Goal: Information Seeking & Learning: Learn about a topic

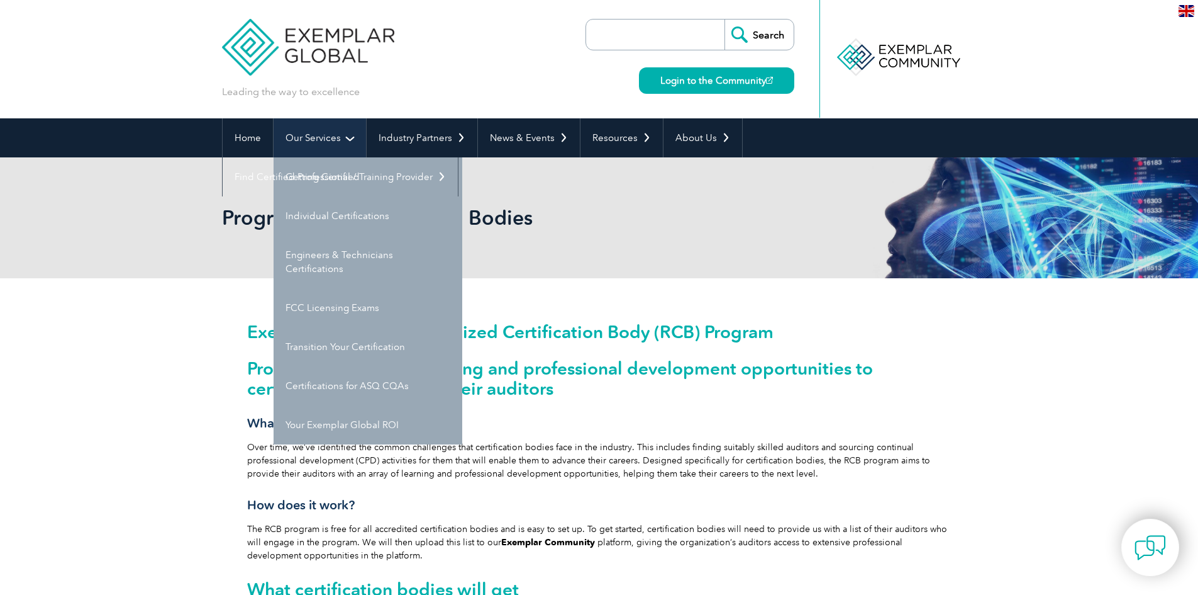
click at [318, 137] on link "Our Services" at bounding box center [320, 137] width 92 height 39
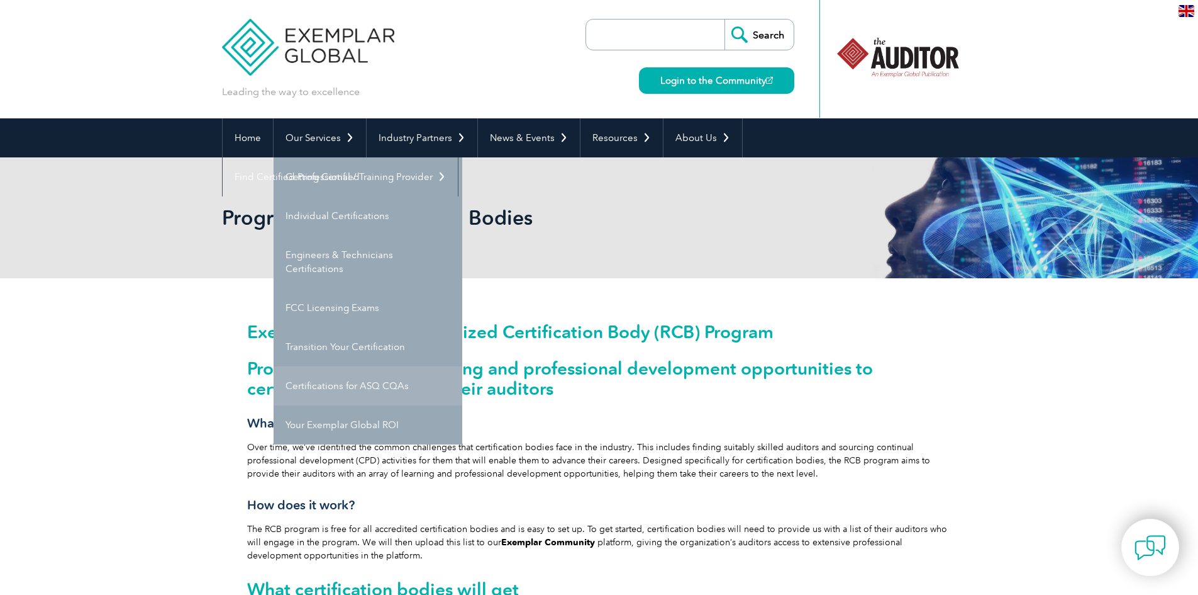
click at [372, 385] on link "Certifications for ASQ CQAs" at bounding box center [368, 385] width 189 height 39
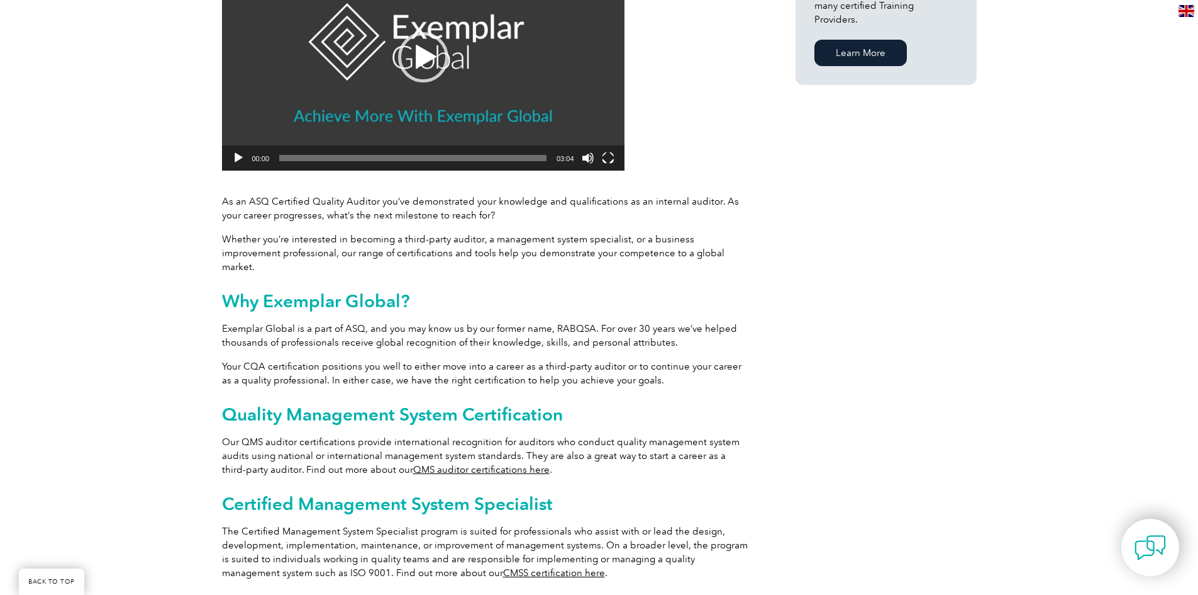
scroll to position [654, 0]
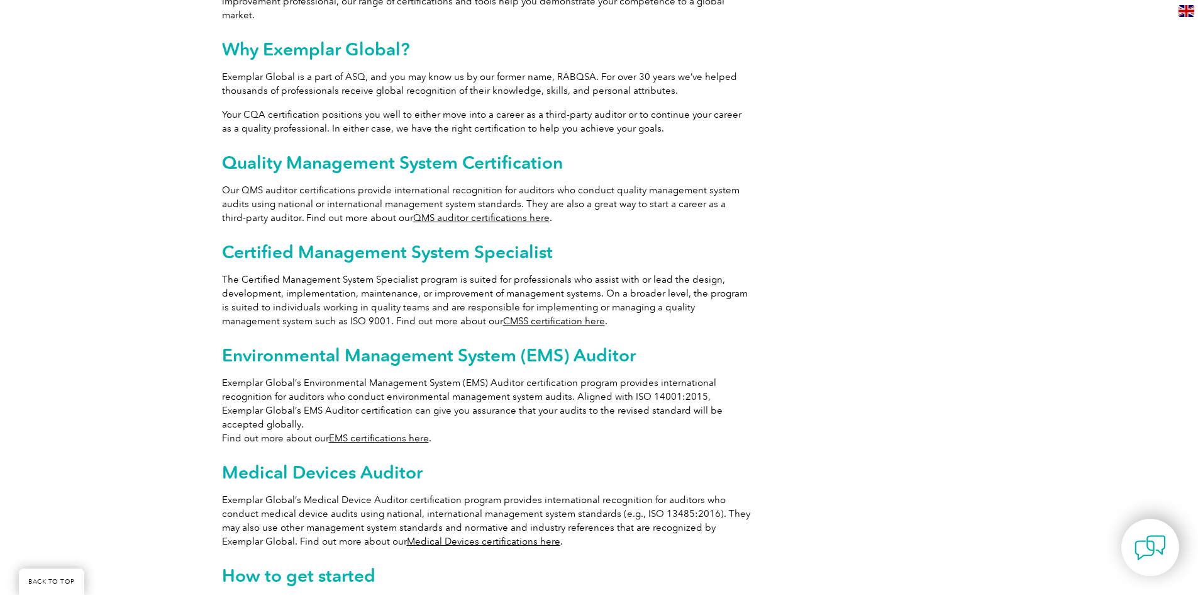
click at [472, 212] on link "QMS auditor certifications here" at bounding box center [481, 217] width 137 height 11
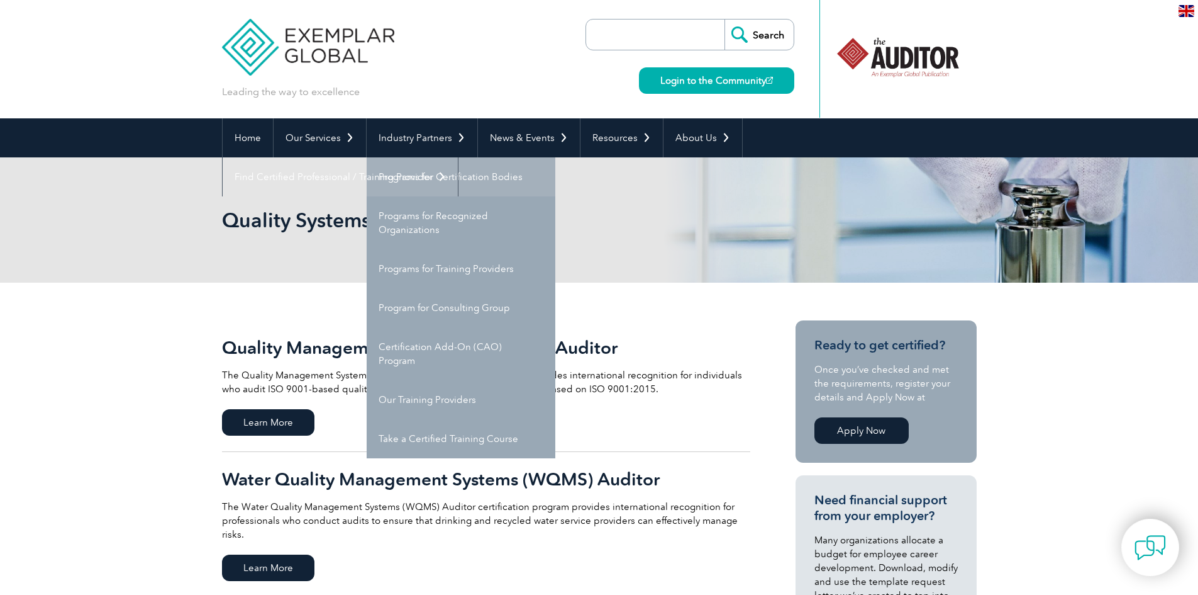
click at [429, 177] on link "Programs for Certification Bodies" at bounding box center [461, 176] width 189 height 39
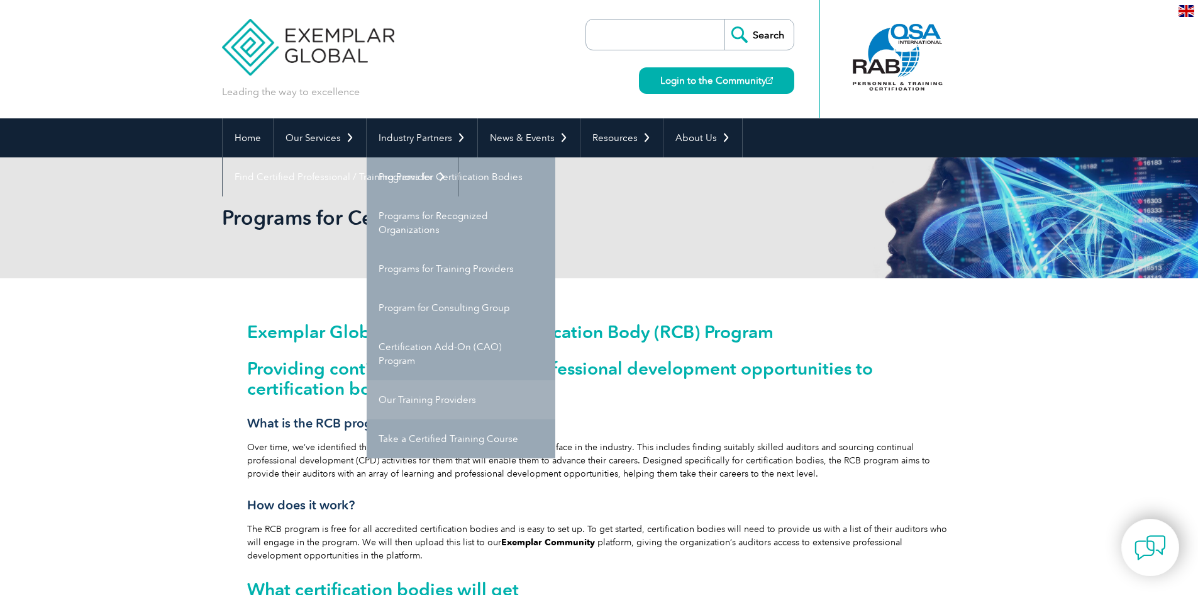
click at [445, 401] on link "Our Training Providers" at bounding box center [461, 399] width 189 height 39
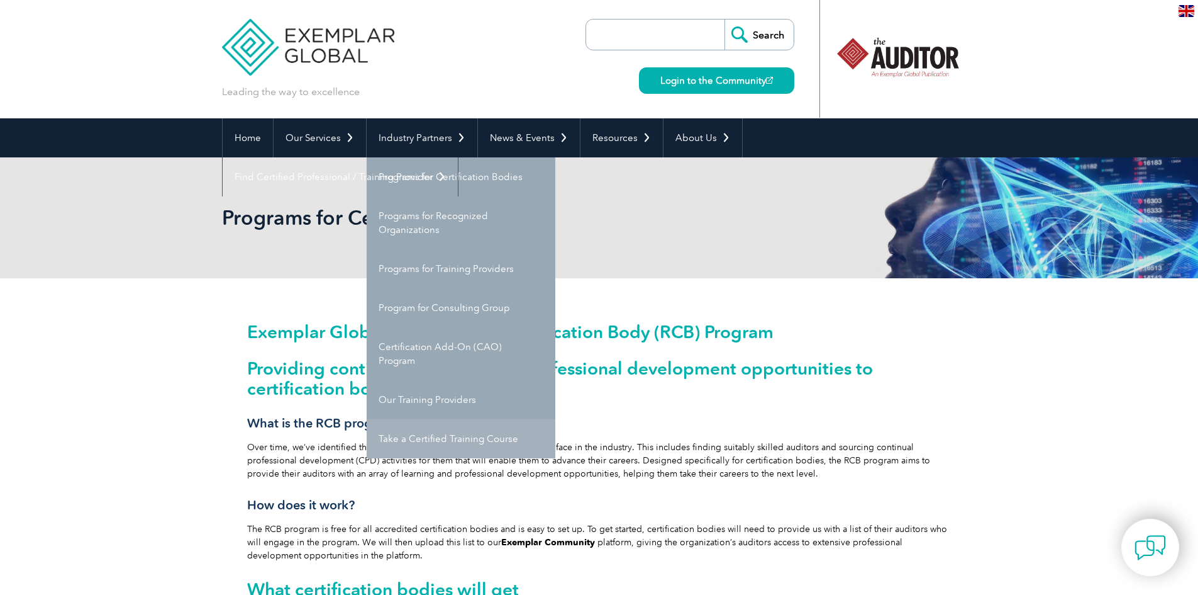
click at [453, 435] on link "Take a Certified Training Course" at bounding box center [461, 438] width 189 height 39
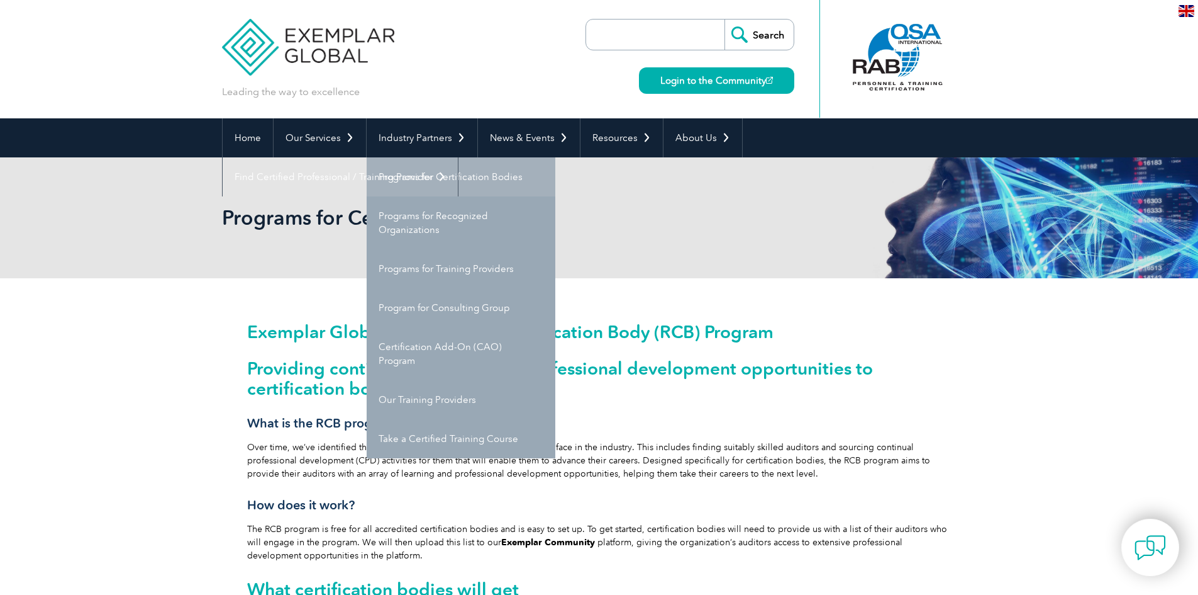
click at [438, 178] on link "Programs for Certification Bodies" at bounding box center [461, 176] width 189 height 39
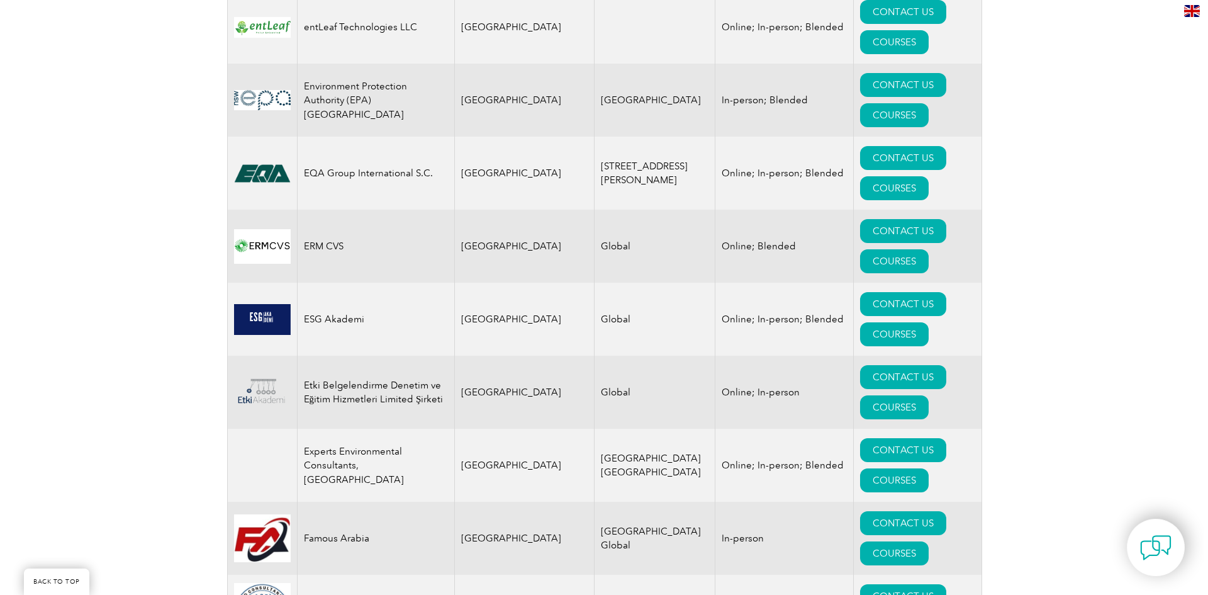
scroll to position [6354, 0]
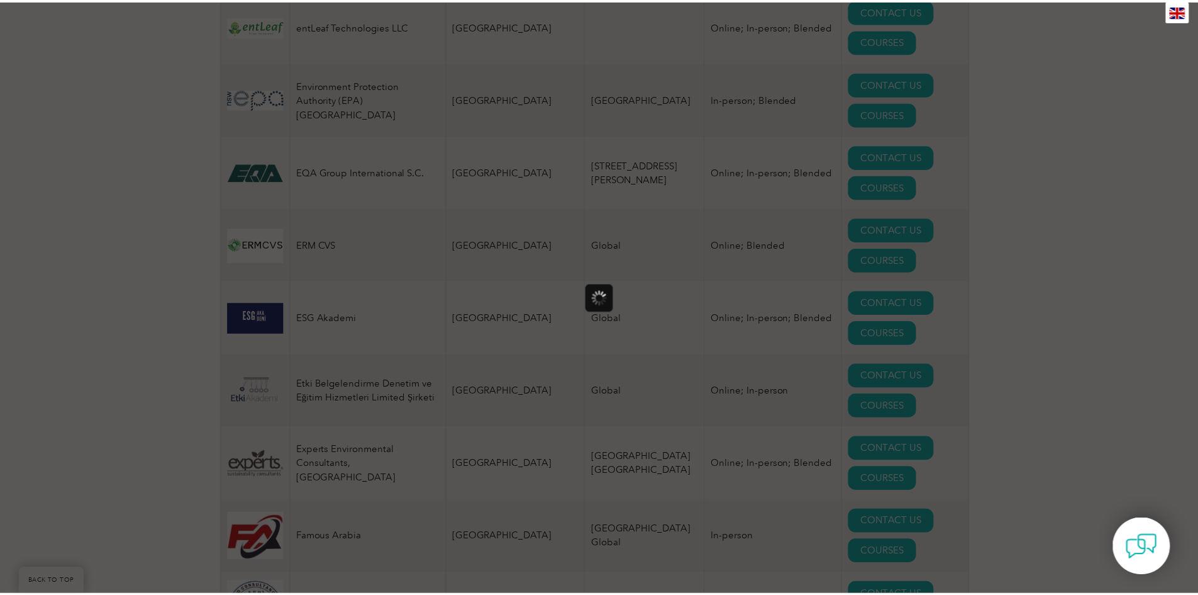
scroll to position [0, 0]
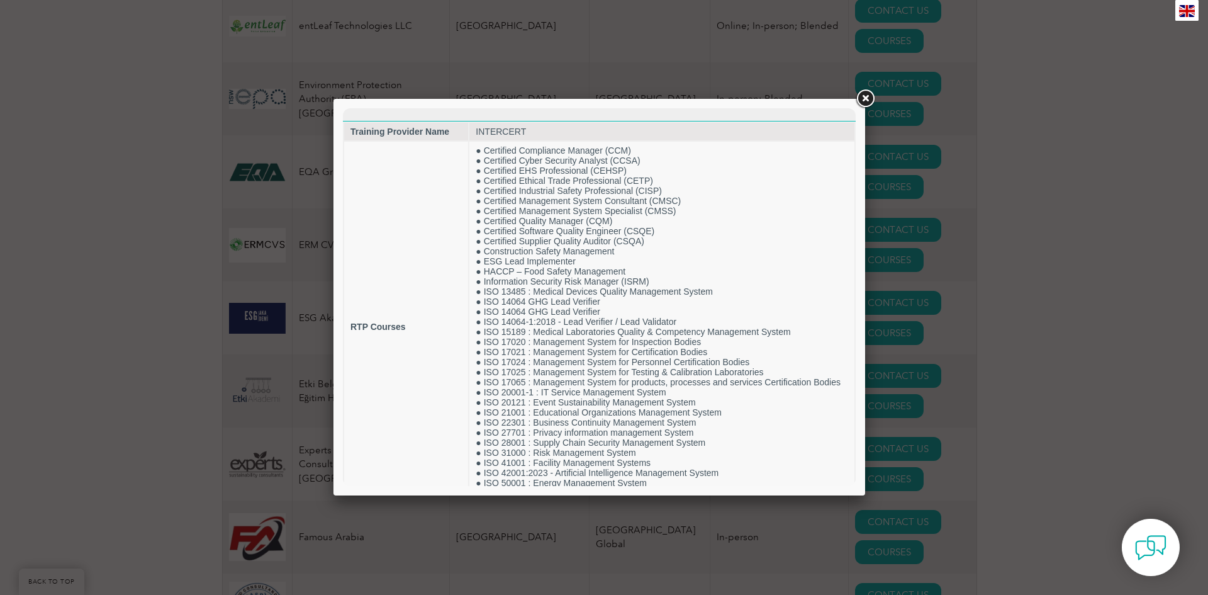
click at [864, 94] on link at bounding box center [865, 98] width 23 height 23
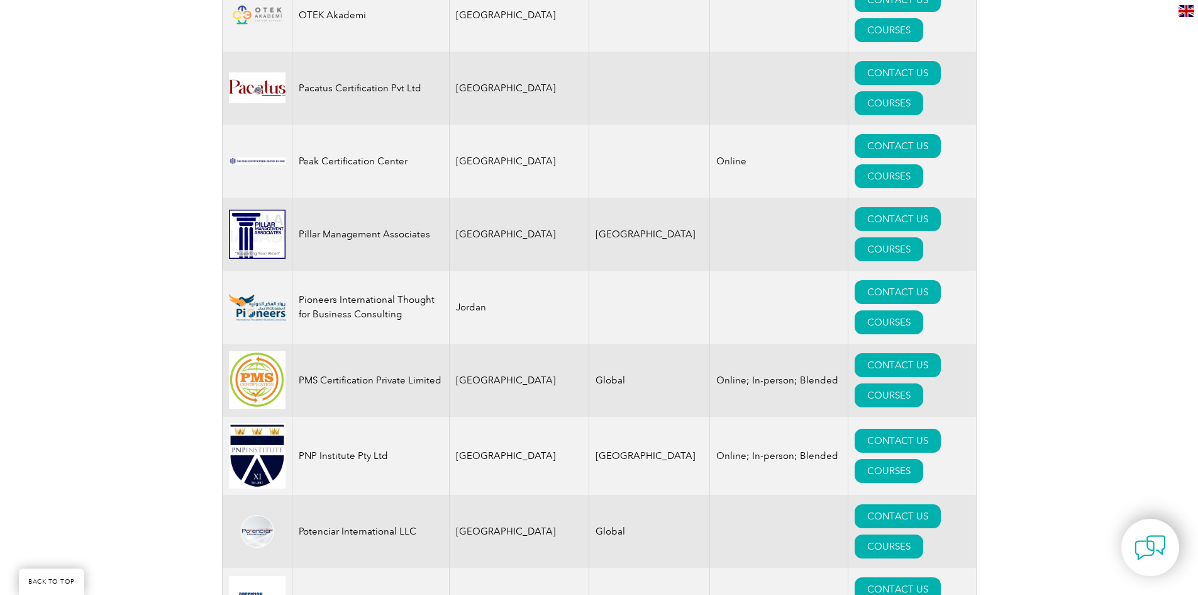
scroll to position [14595, 0]
